Goal: Download file/media

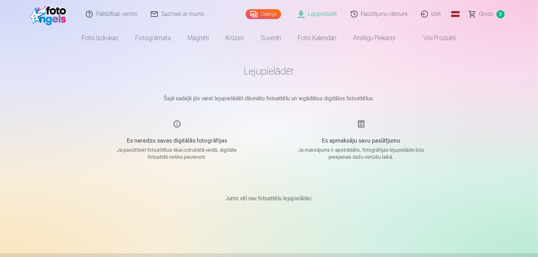
click at [326, 14] on link "Lejupielādēt" at bounding box center [318, 14] width 53 height 28
